Goal: Task Accomplishment & Management: Manage account settings

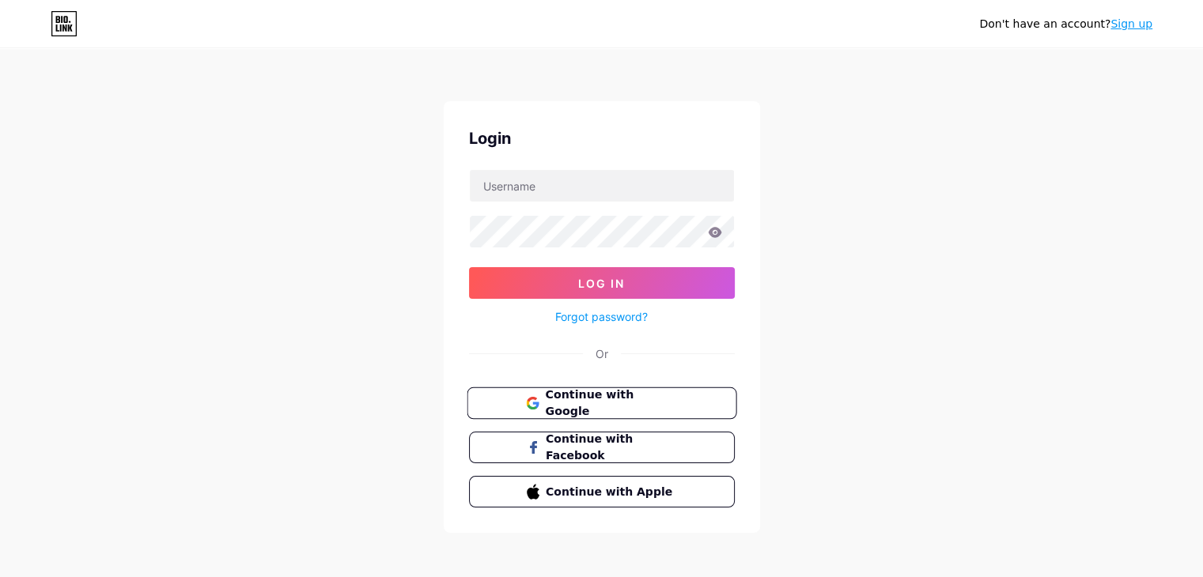
click at [560, 395] on span "Continue with Google" at bounding box center [611, 404] width 132 height 34
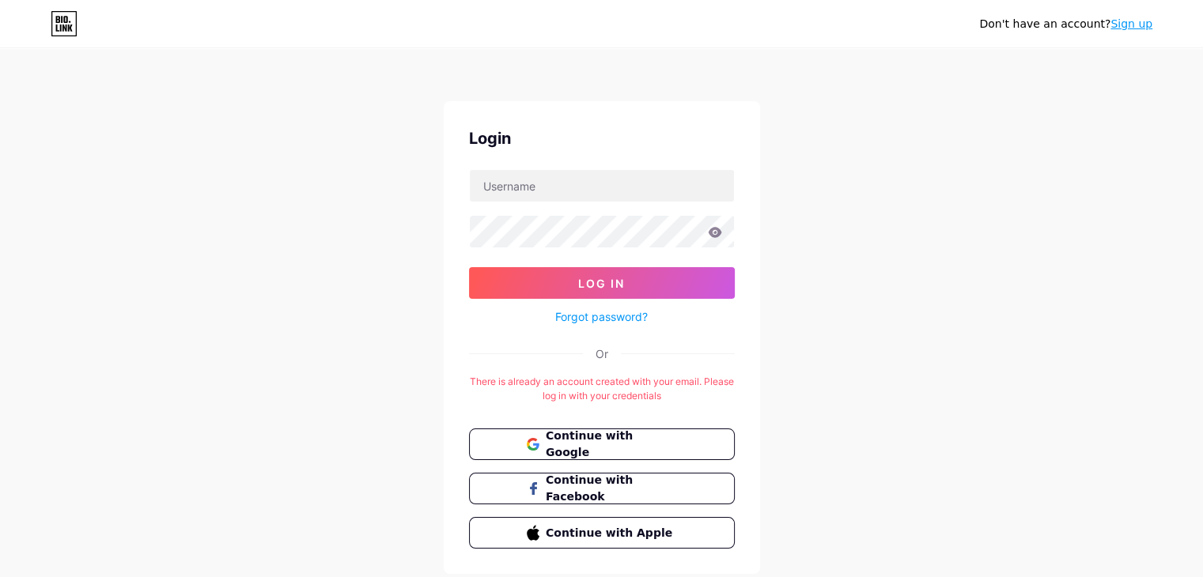
click at [1043, 263] on div "Don't have an account? Sign up Login Log In Forgot password? Or There is alread…" at bounding box center [601, 312] width 1203 height 625
